Goal: Information Seeking & Learning: Learn about a topic

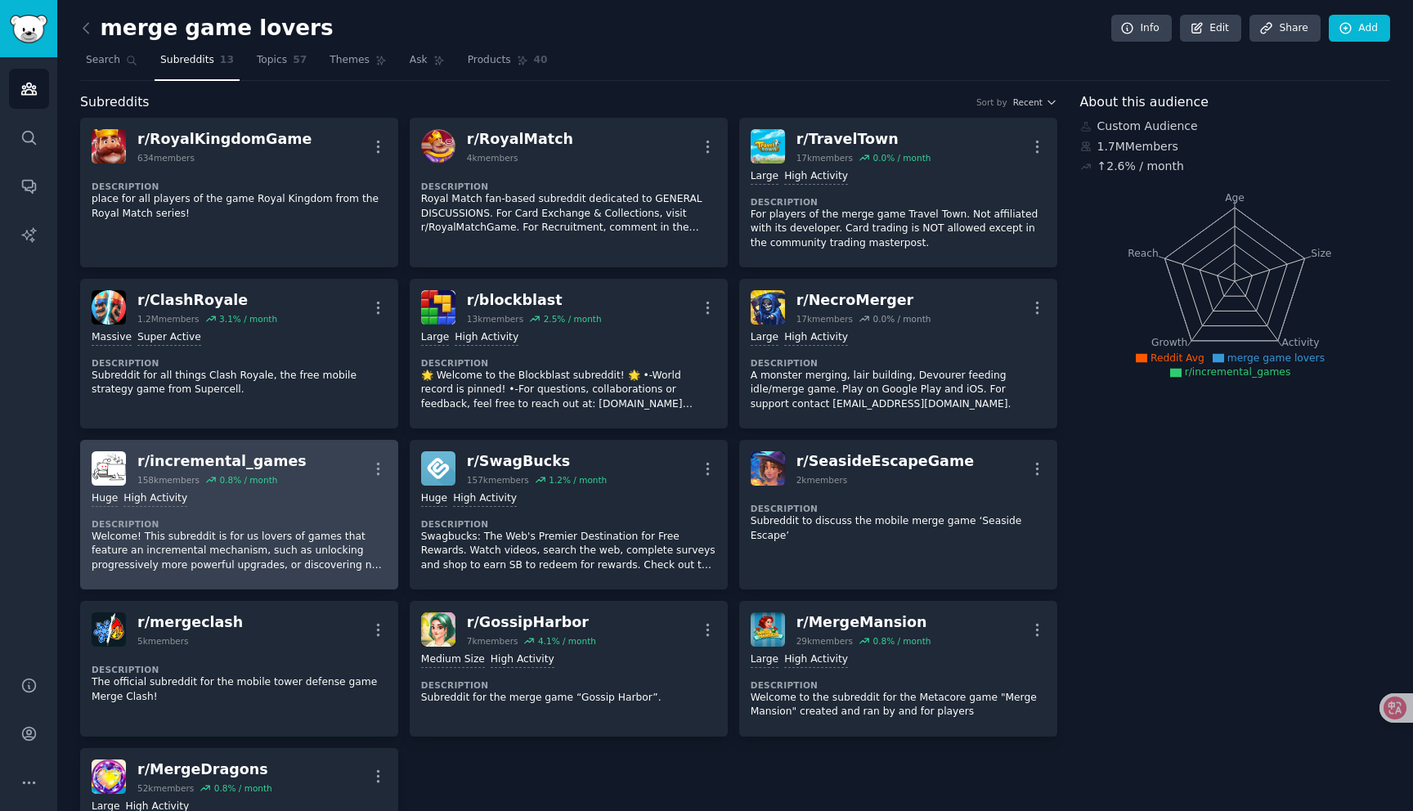
click at [293, 509] on div "Huge High Activity Description Welcome! This subreddit is for us lovers of game…" at bounding box center [239, 532] width 295 height 92
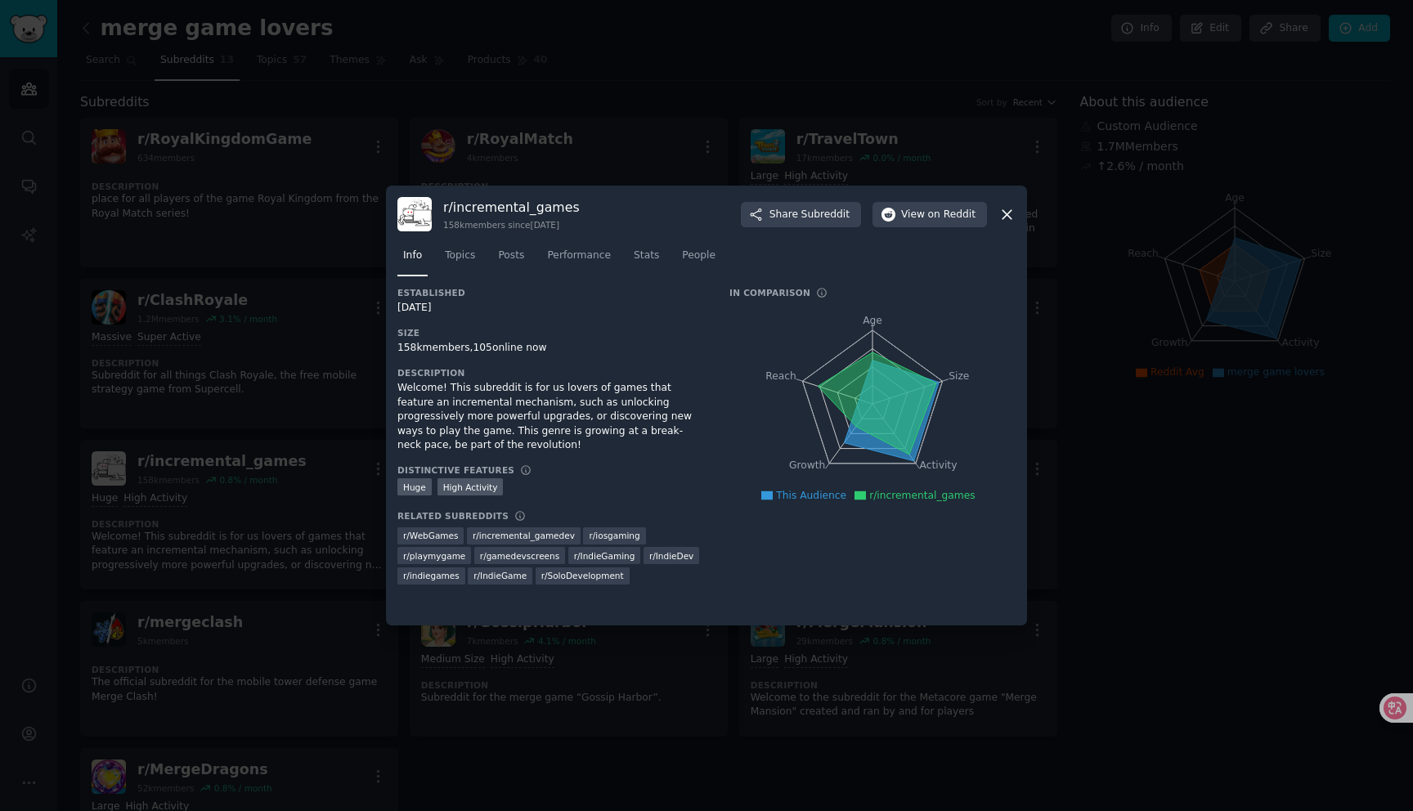
click at [1004, 215] on icon at bounding box center [1007, 214] width 17 height 17
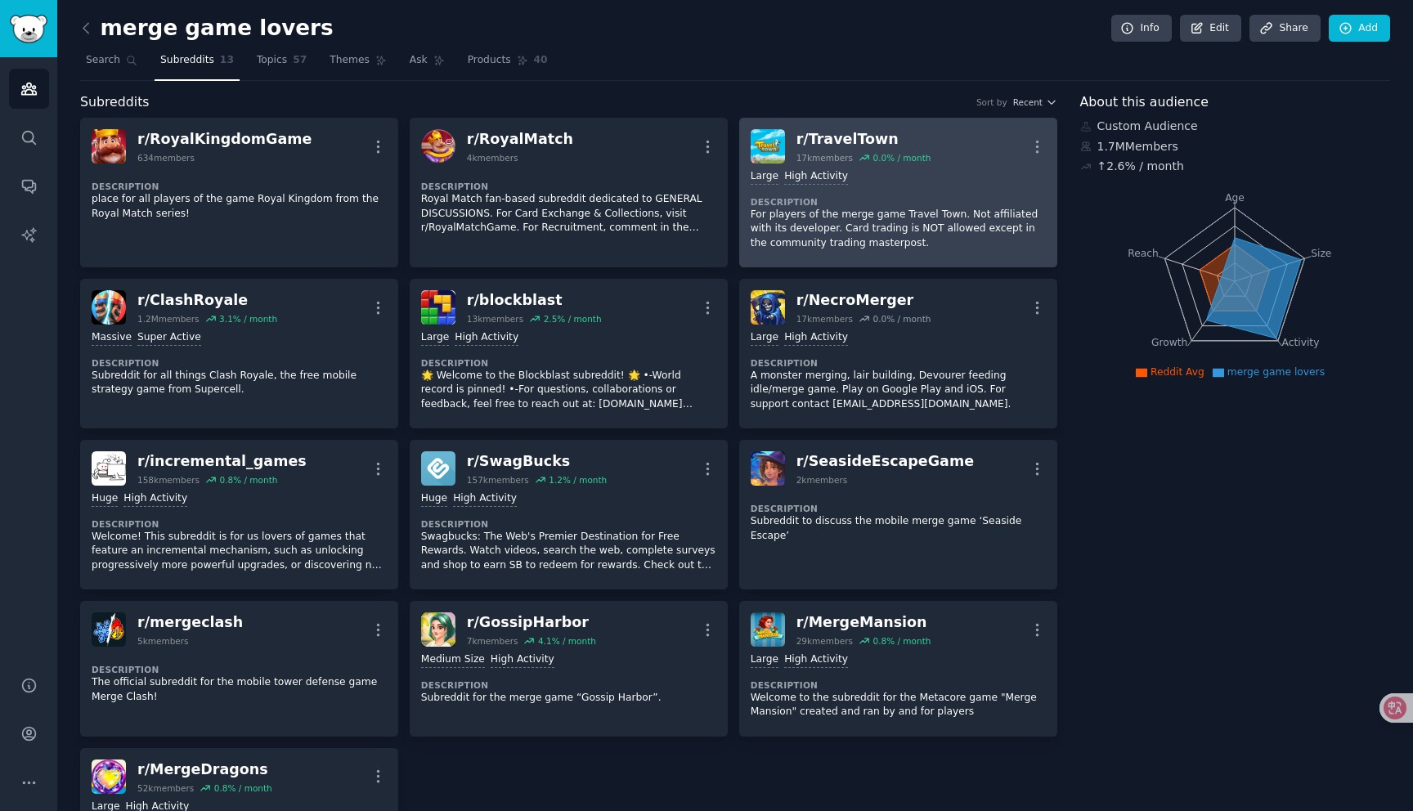
click at [925, 215] on p "For players of the merge game Travel Town. Not affiliated with its developer. C…" at bounding box center [898, 229] width 295 height 43
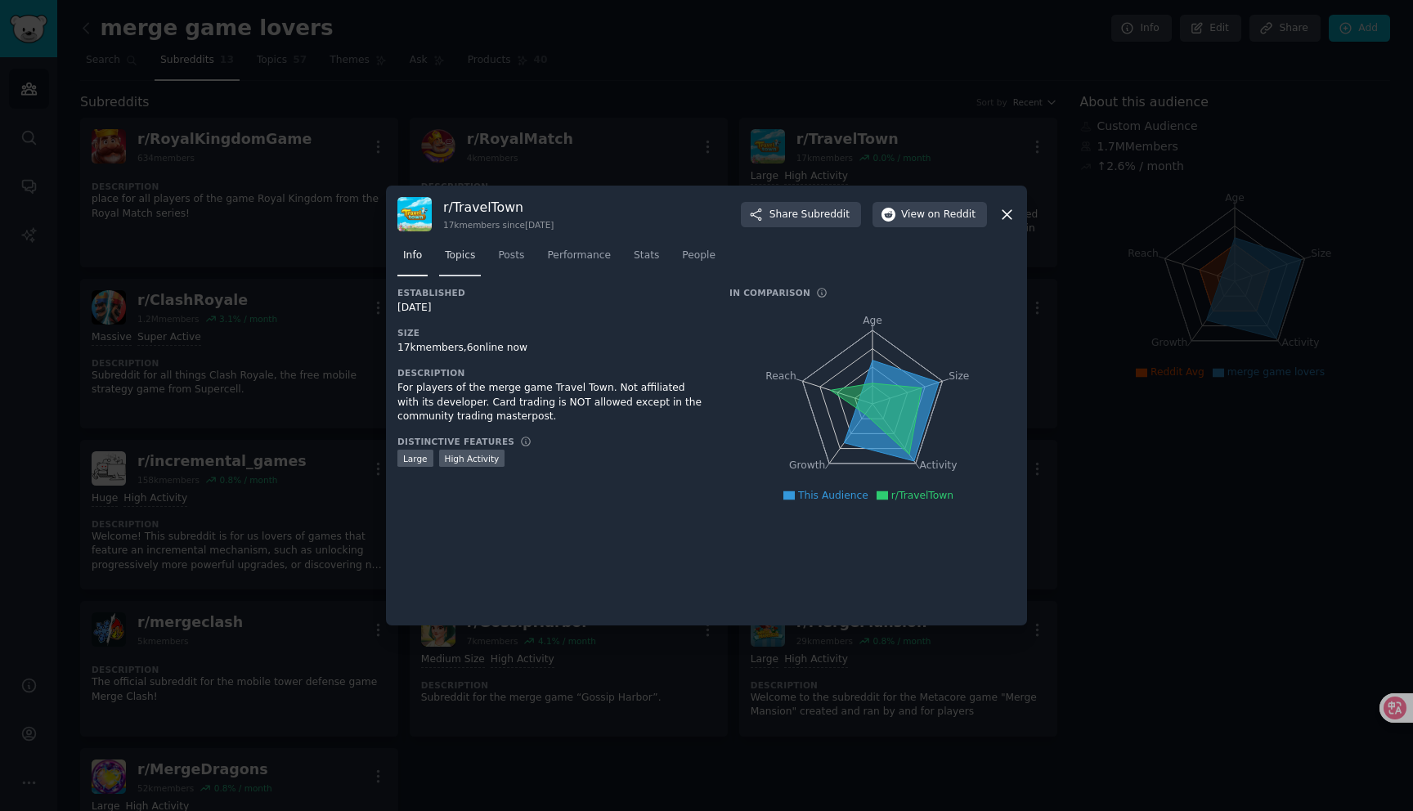
click at [481, 259] on link "Topics" at bounding box center [460, 260] width 42 height 34
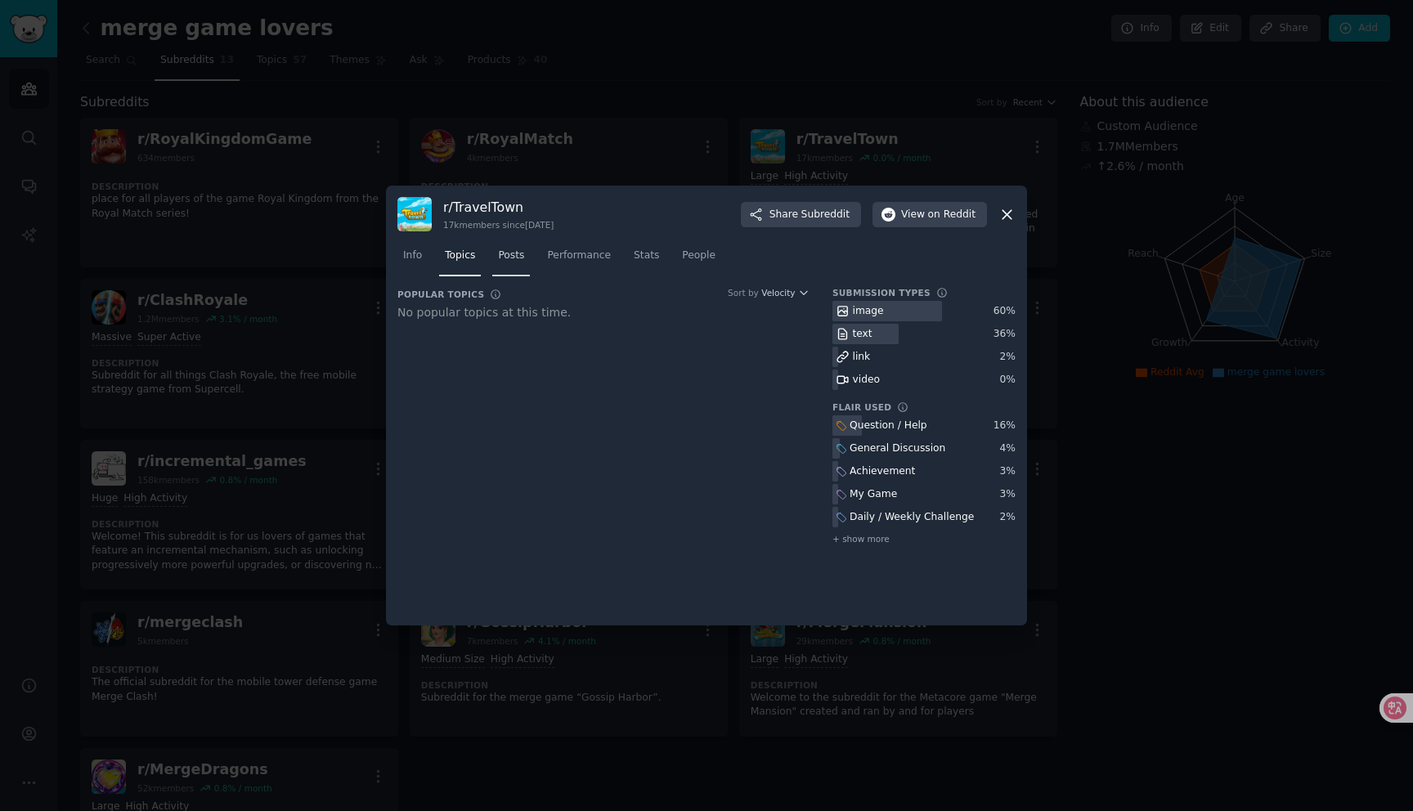
click at [496, 258] on link "Posts" at bounding box center [511, 260] width 38 height 34
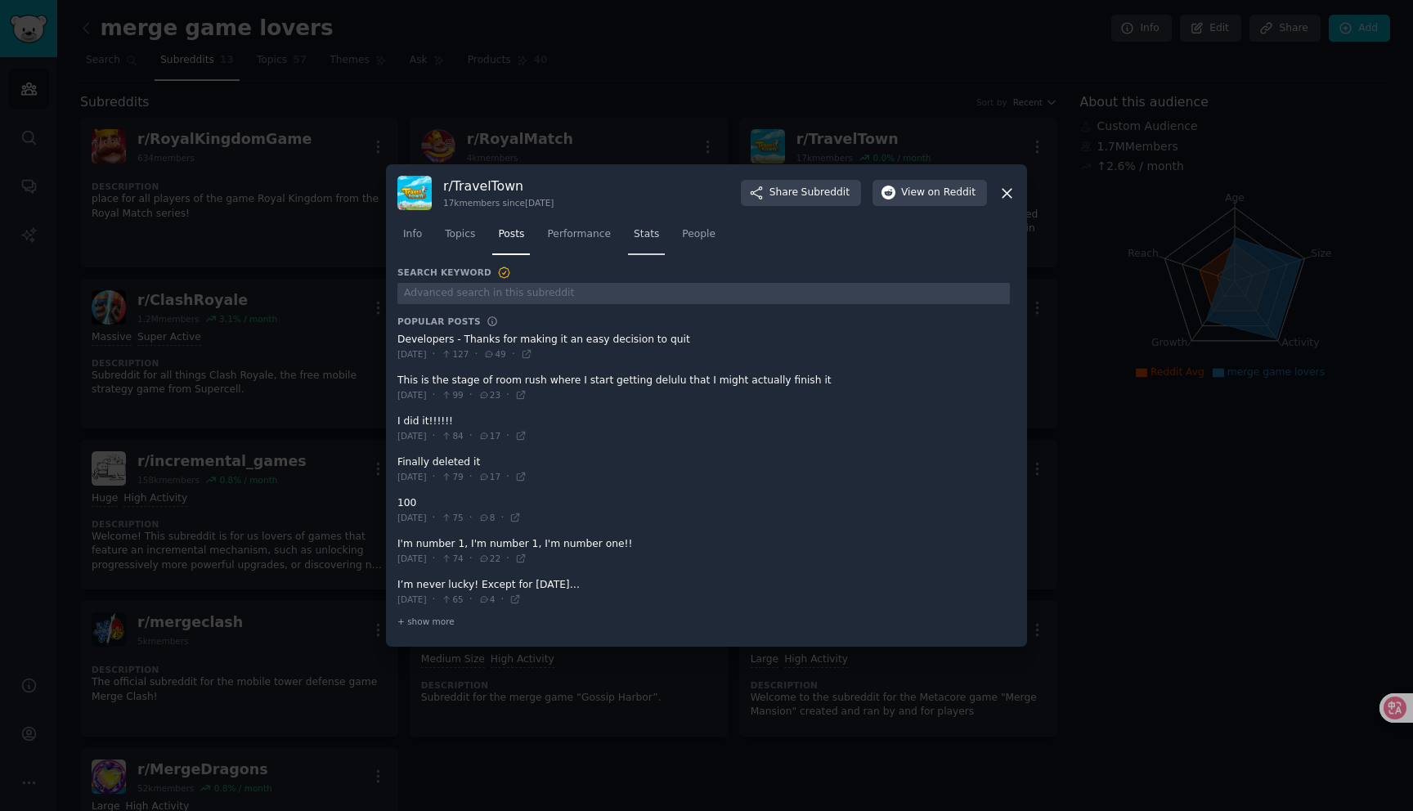
click at [637, 234] on span "Stats" at bounding box center [646, 234] width 25 height 15
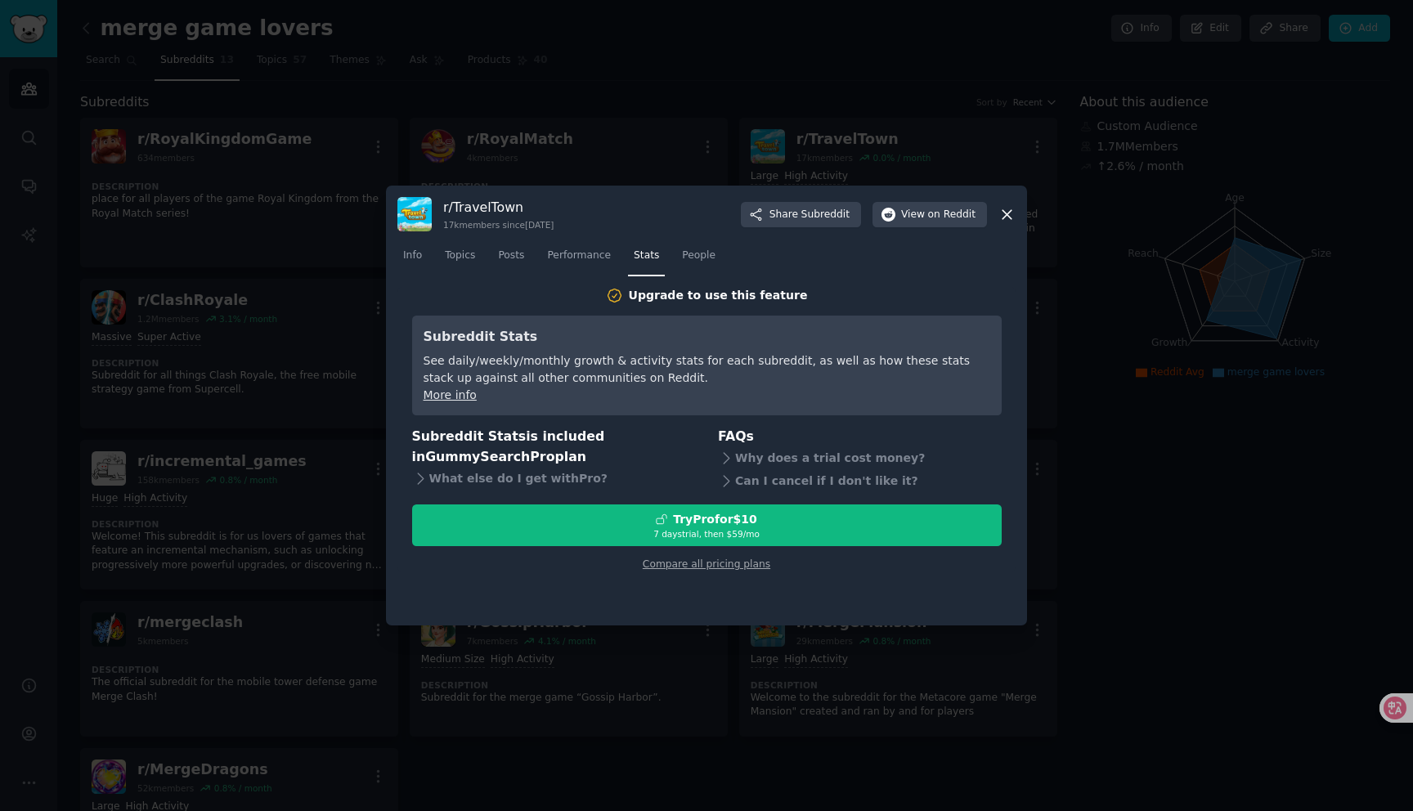
click at [1002, 213] on icon at bounding box center [1007, 214] width 17 height 17
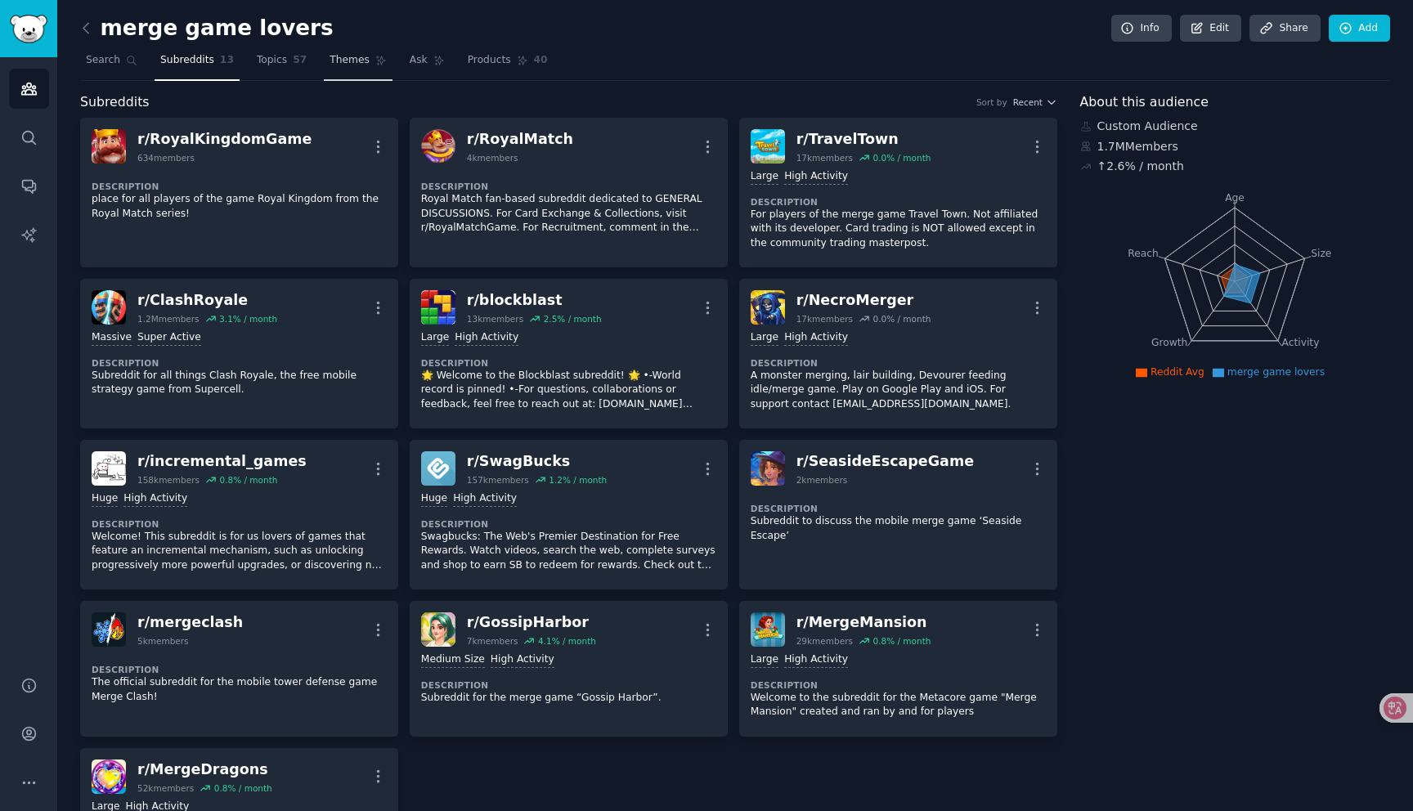
click at [344, 69] on link "Themes" at bounding box center [358, 64] width 69 height 34
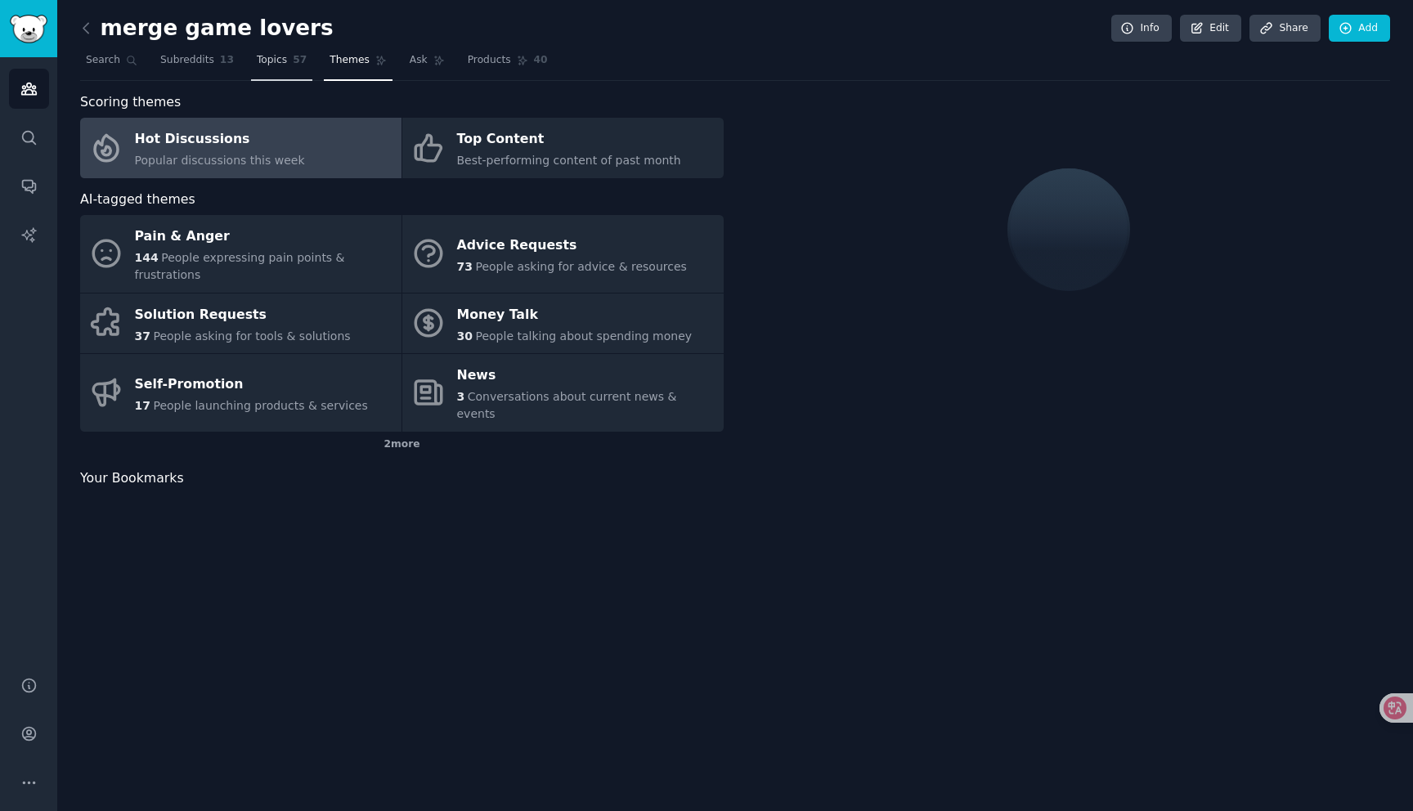
click at [251, 70] on link "Topics 57" at bounding box center [281, 64] width 61 height 34
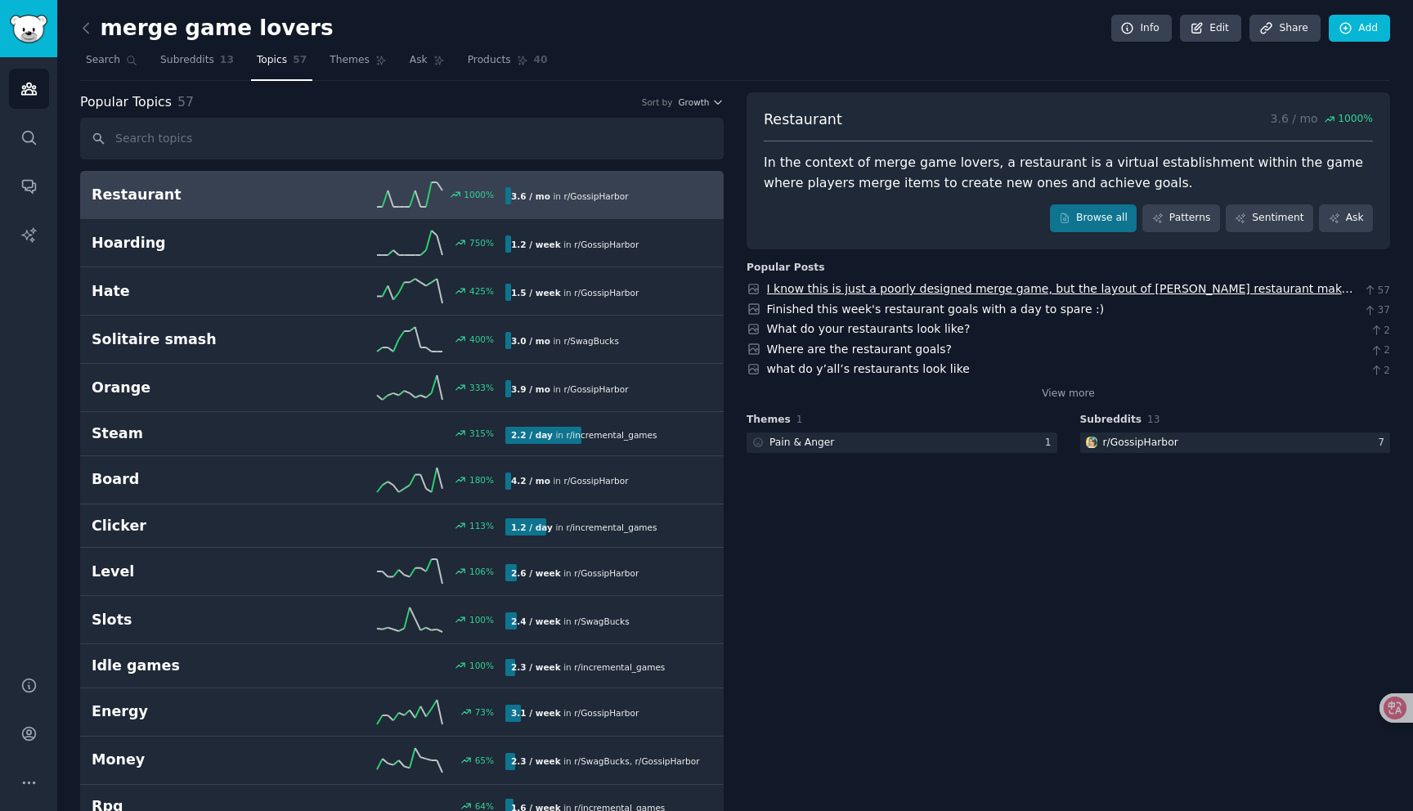
click at [843, 294] on link "I know this is just a poorly designed merge game, but the layout of [PERSON_NAM…" at bounding box center [1061, 305] width 588 height 47
click at [783, 305] on link "Finished this week's restaurant goals with a day to spare :)" at bounding box center [936, 309] width 338 height 13
click at [349, 64] on span "Themes" at bounding box center [350, 60] width 40 height 15
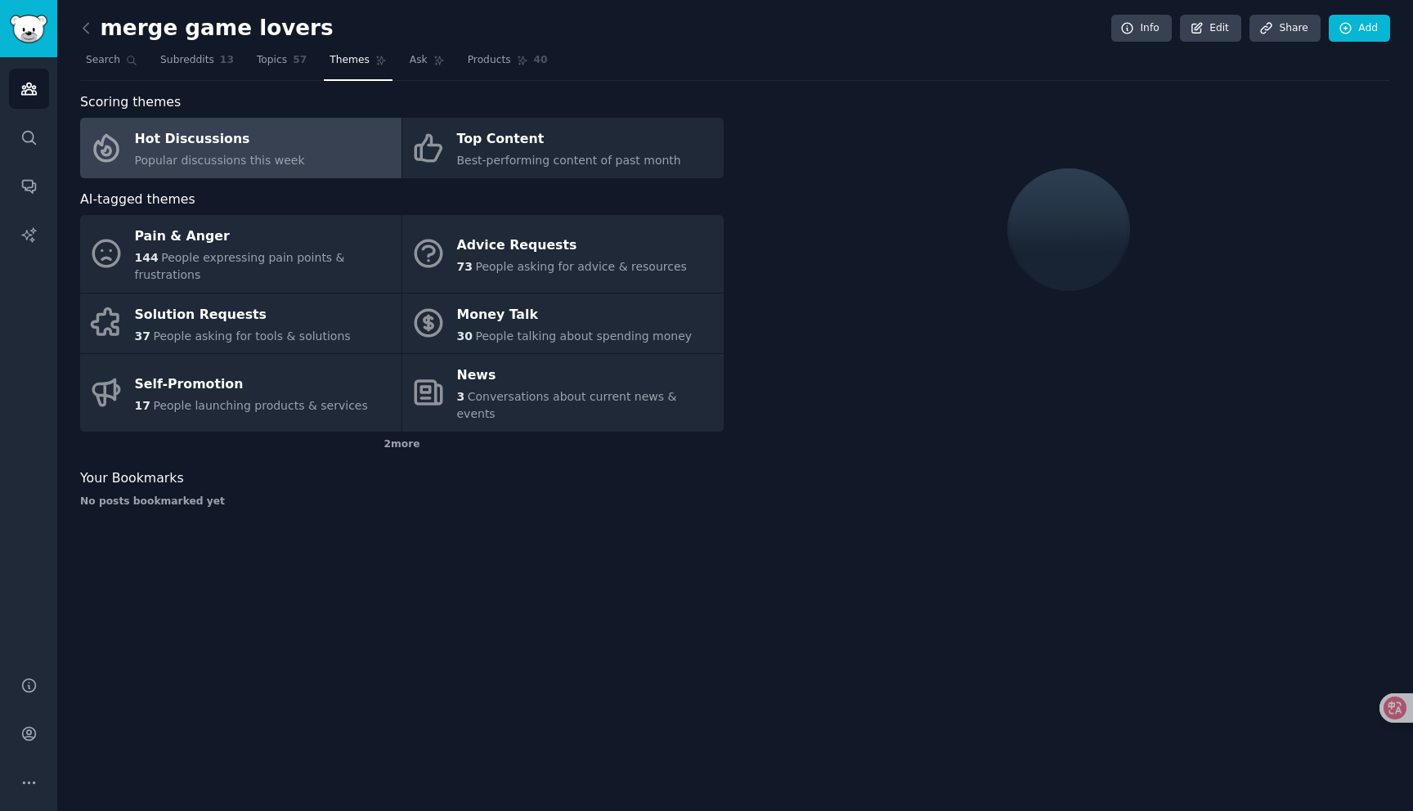
click at [327, 166] on link "Hot Discussions Popular discussions this week" at bounding box center [240, 148] width 321 height 61
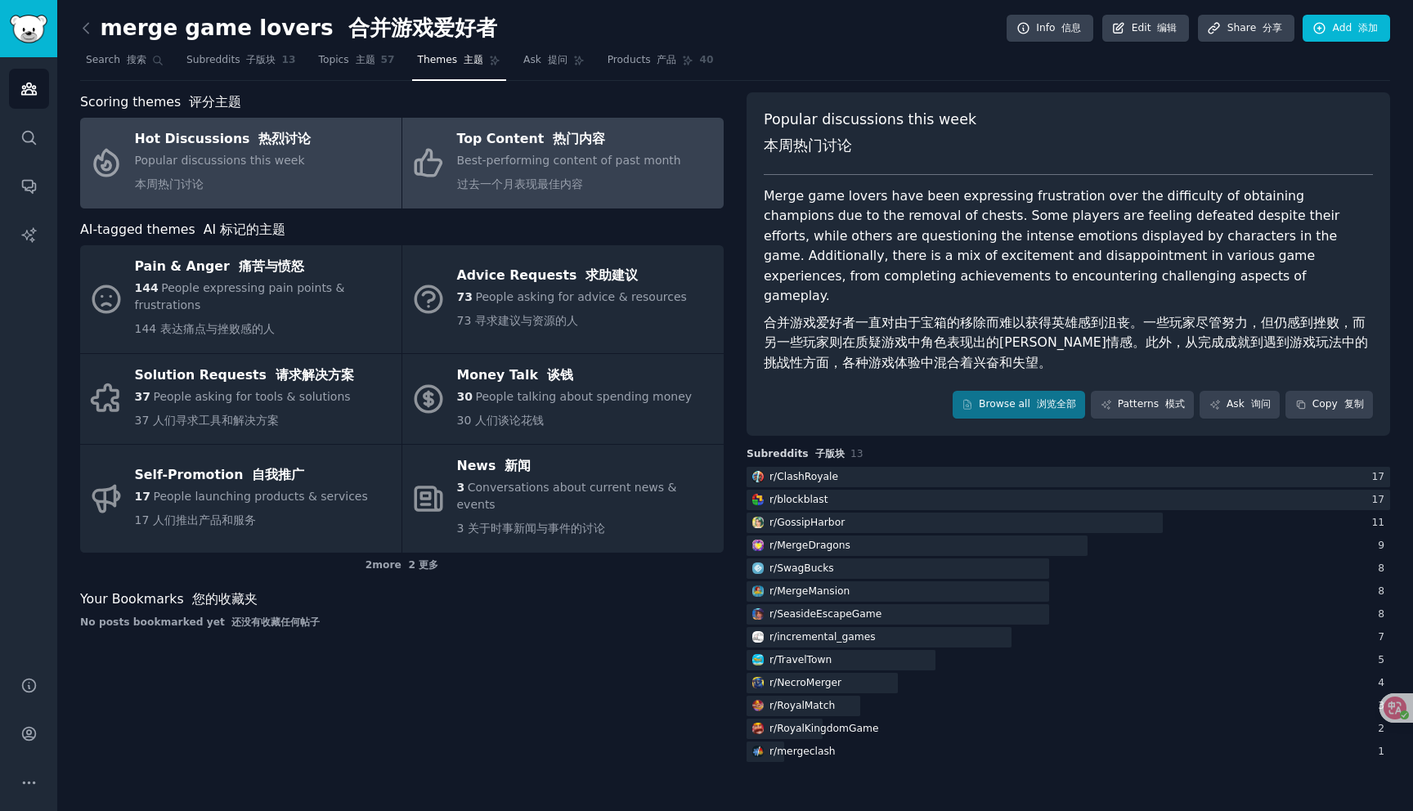
click at [548, 194] on div "Best-performing content of past month 过去一个月表现最佳内容" at bounding box center [569, 175] width 224 height 47
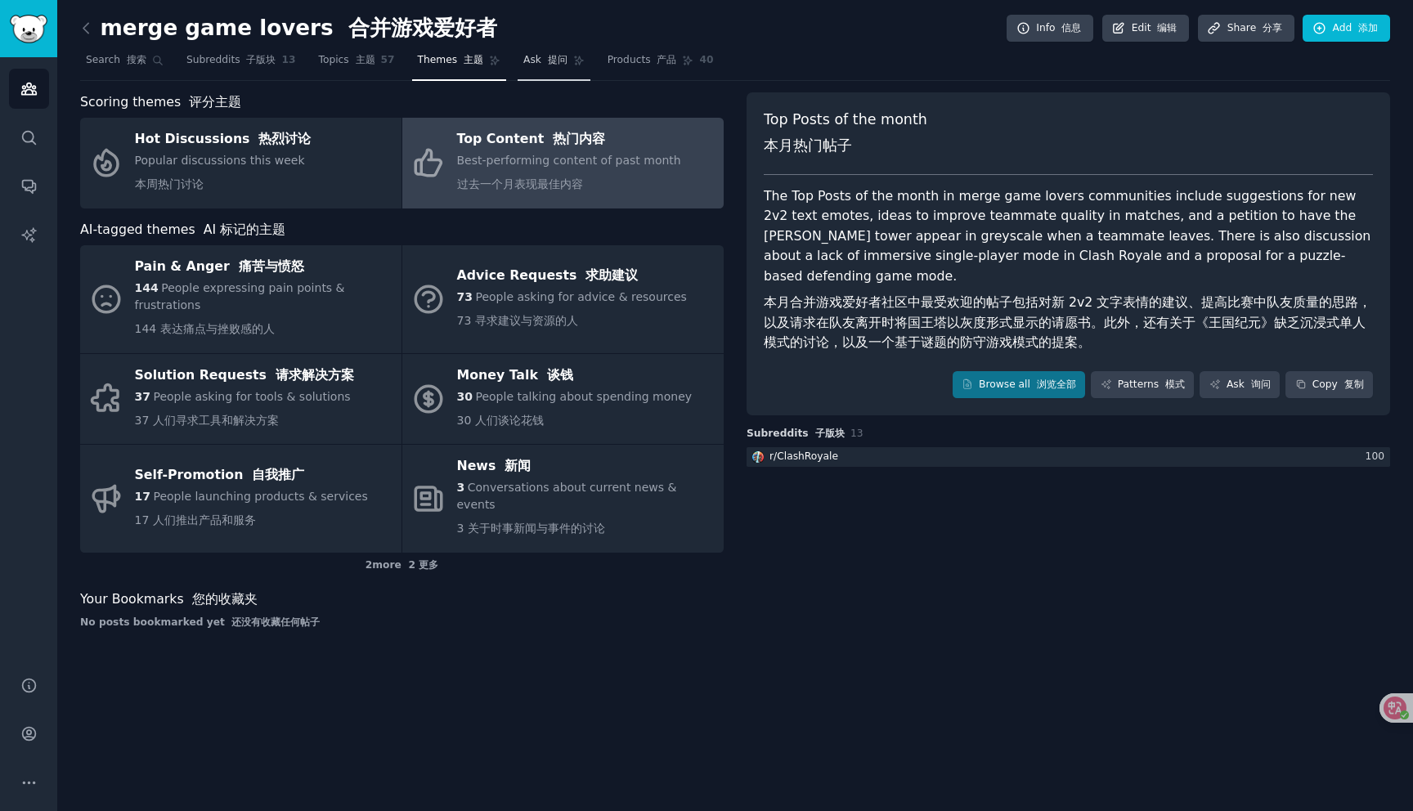
click at [537, 70] on link "Ask 提问" at bounding box center [554, 64] width 73 height 34
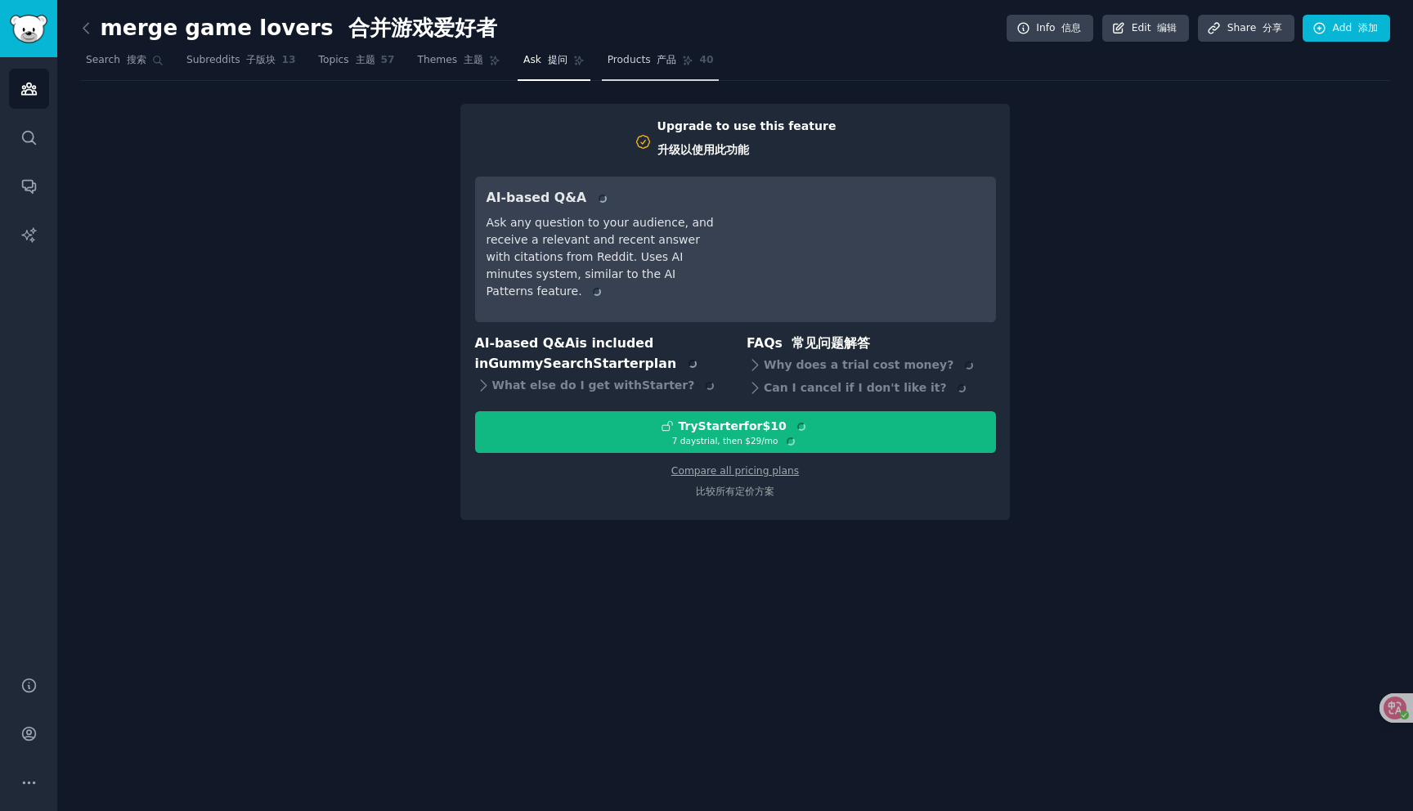
click at [608, 70] on link "Products 产品 40" at bounding box center [661, 64] width 118 height 34
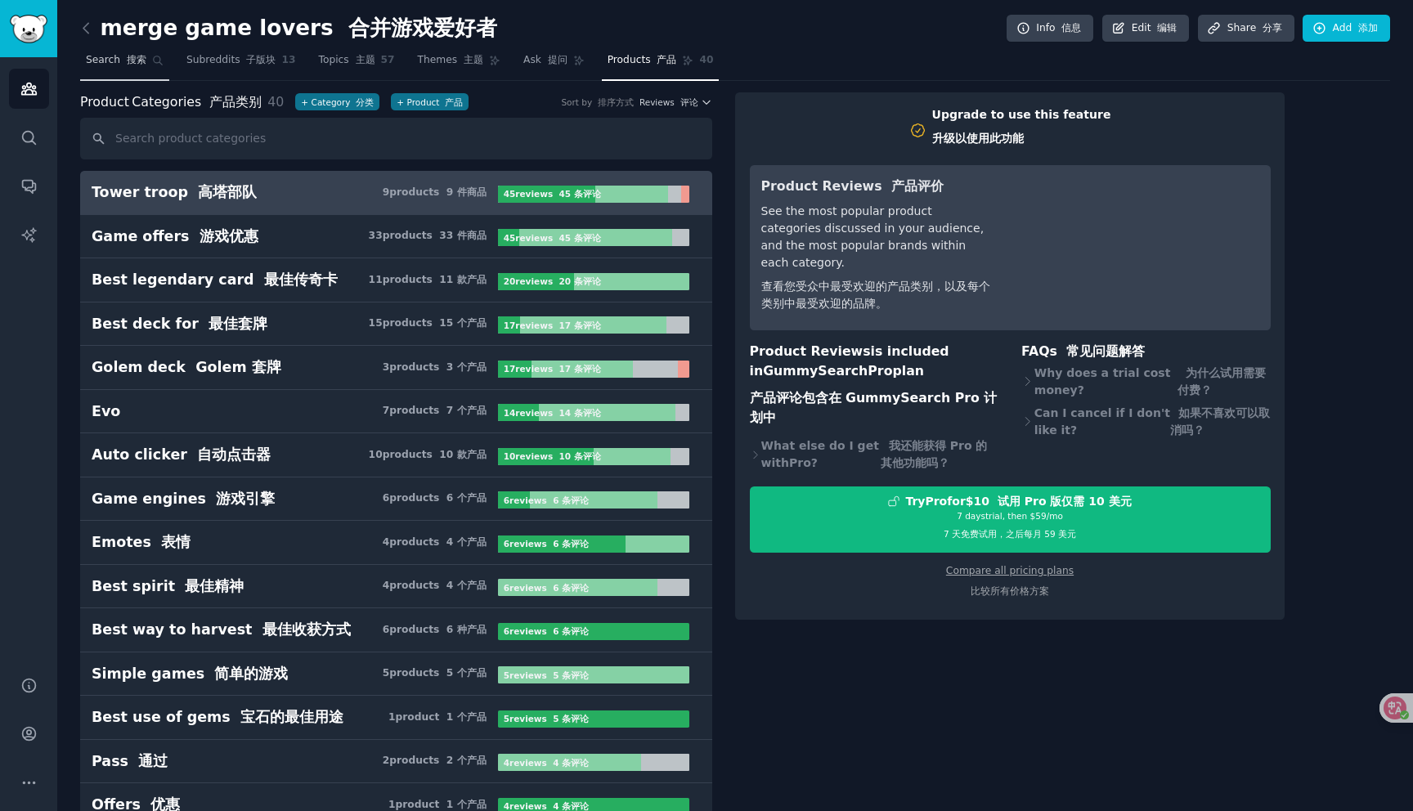
click at [132, 63] on font "搜索" at bounding box center [137, 59] width 20 height 11
